Goal: Navigation & Orientation: Find specific page/section

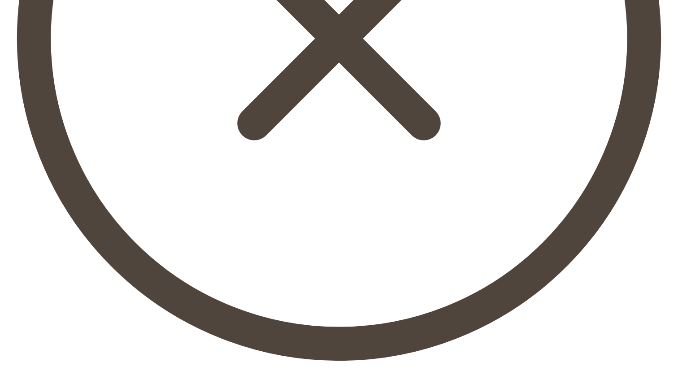
scroll to position [378, 0]
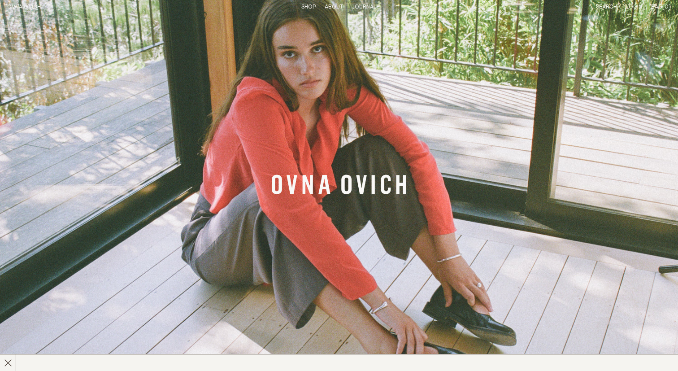
click at [310, 6] on link "Shop" at bounding box center [308, 7] width 14 height 6
